Goal: Navigation & Orientation: Find specific page/section

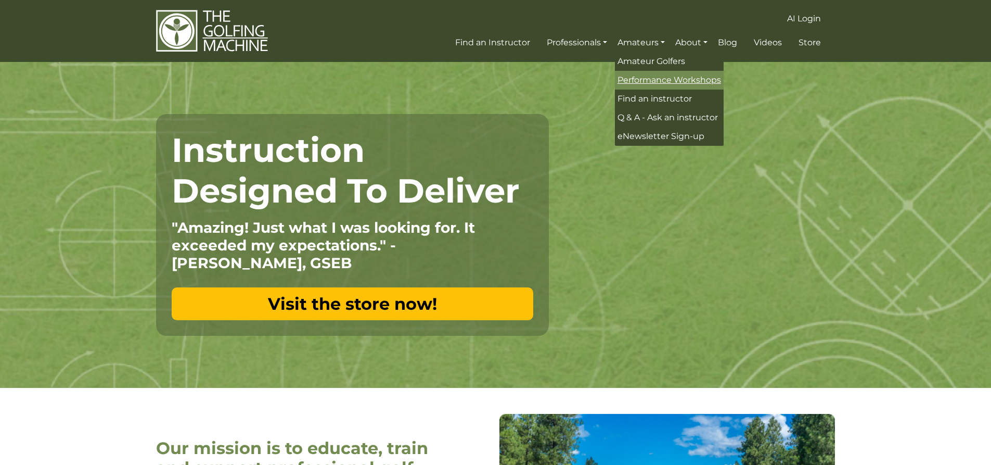
click at [658, 78] on span "Performance Workshops" at bounding box center [670, 80] width 104 height 10
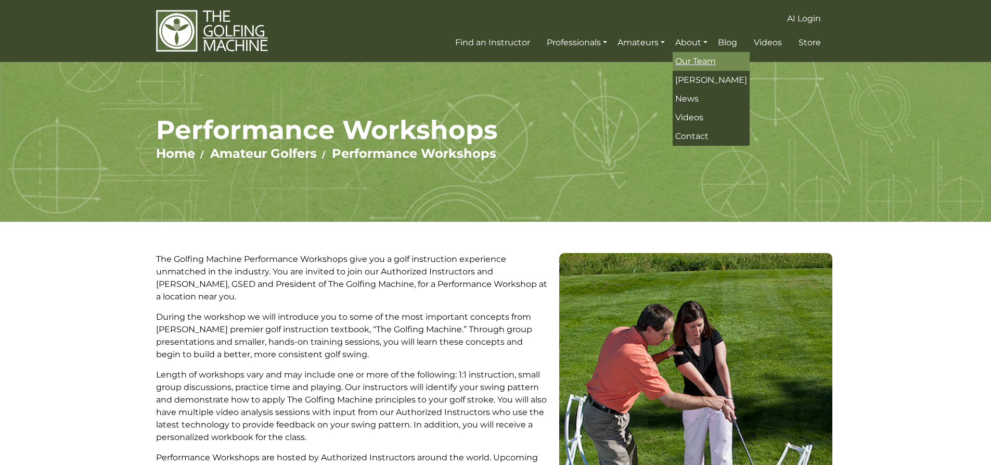
click at [702, 60] on span "Our Team" at bounding box center [696, 61] width 41 height 10
